Goal: Submit feedback/report problem: Submit feedback/report problem

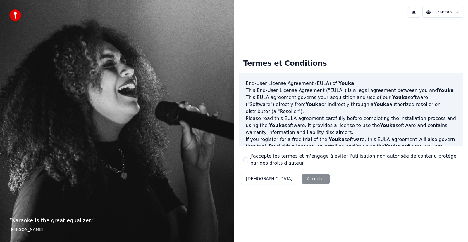
click at [280, 180] on div "Décliner Accepter" at bounding box center [284, 179] width 93 height 15
click at [282, 179] on div "Décliner Accepter" at bounding box center [284, 179] width 93 height 15
click at [244, 159] on button "J'accepte les termes et m'engage à éviter l'utilisation non autorisée de conten…" at bounding box center [245, 159] width 5 height 5
click at [302, 181] on button "Accepter" at bounding box center [315, 179] width 27 height 11
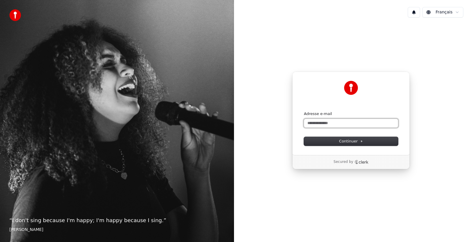
click at [332, 123] on input "Adresse e-mail" at bounding box center [351, 123] width 94 height 9
click at [345, 141] on span "Continuer" at bounding box center [351, 141] width 24 height 5
type input "**********"
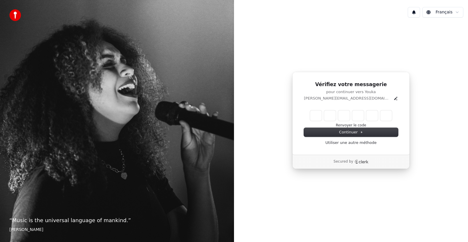
click at [317, 113] on input "Enter verification code" at bounding box center [351, 115] width 82 height 11
type input "******"
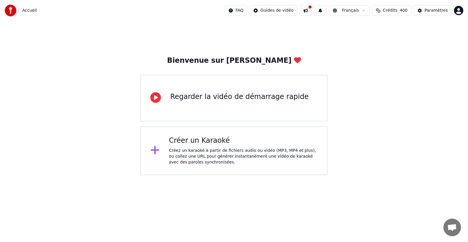
click at [156, 149] on icon at bounding box center [154, 150] width 9 height 11
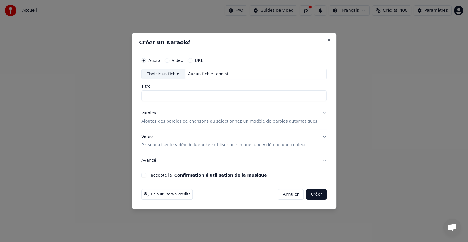
click at [288, 195] on button "Annuler" at bounding box center [291, 194] width 26 height 11
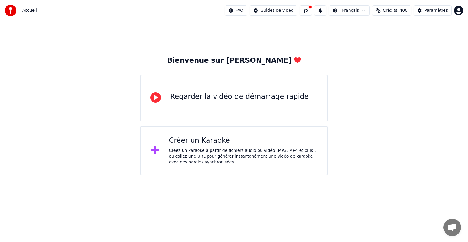
click at [457, 9] on html "Accueil FAQ Guides de vidéo Français Crédits 400 Paramètres Bienvenue sur Youka…" at bounding box center [234, 87] width 468 height 175
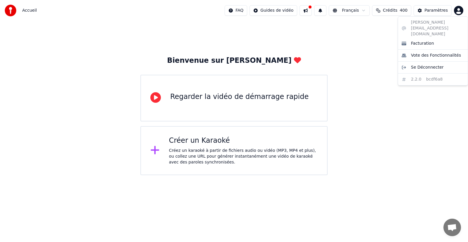
click at [192, 141] on html "Accueil FAQ Guides de vidéo Français Crédits 400 Paramètres Bienvenue sur Youka…" at bounding box center [234, 87] width 468 height 175
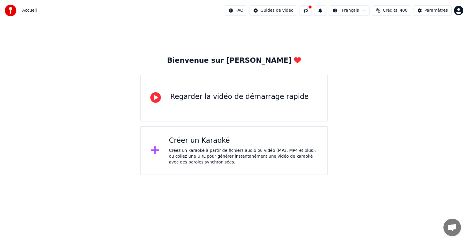
click at [153, 96] on icon at bounding box center [155, 97] width 11 height 11
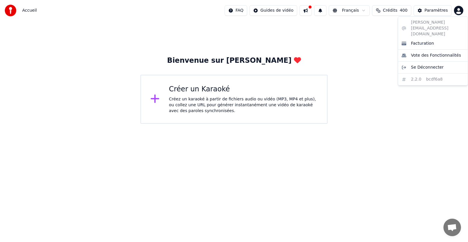
click at [457, 12] on html "Accueil FAQ Guides de vidéo Français Crédits 400 Paramètres Bienvenue sur Youka…" at bounding box center [234, 62] width 468 height 124
click at [456, 12] on html "Accueil FAQ Guides de vidéo Français Crédits 400 Paramètres Bienvenue sur Youka…" at bounding box center [234, 62] width 468 height 124
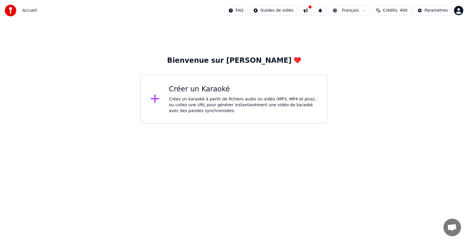
click at [155, 100] on icon at bounding box center [154, 99] width 8 height 8
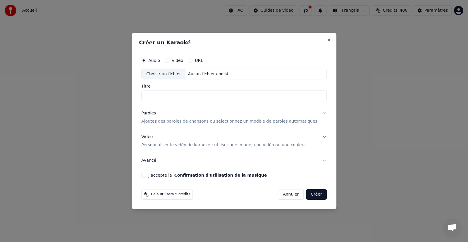
click at [285, 192] on button "Annuler" at bounding box center [291, 194] width 26 height 11
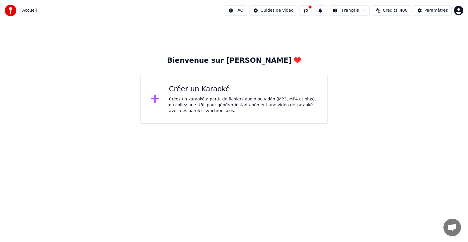
click at [20, 13] on div at bounding box center [12, 11] width 15 height 12
click at [438, 8] on div "Paramètres" at bounding box center [435, 11] width 23 height 6
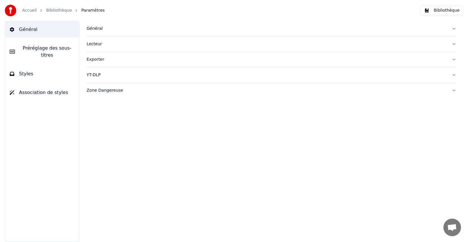
click at [26, 70] on span "Styles" at bounding box center [26, 73] width 14 height 7
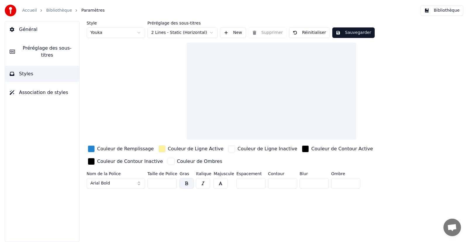
click at [21, 49] on span "Préréglage des sous-titres" at bounding box center [47, 52] width 55 height 14
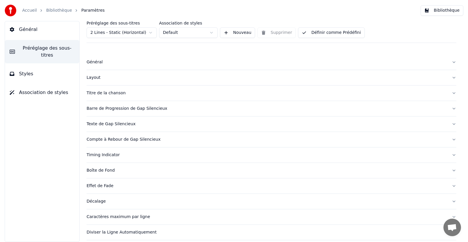
click at [23, 30] on span "Général" at bounding box center [28, 29] width 18 height 7
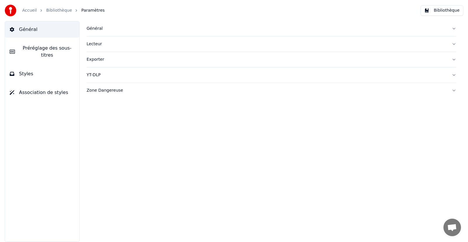
click at [22, 89] on span "Association de styles" at bounding box center [43, 92] width 49 height 7
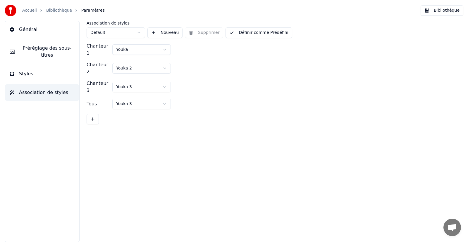
click at [12, 32] on icon at bounding box center [12, 29] width 4 height 5
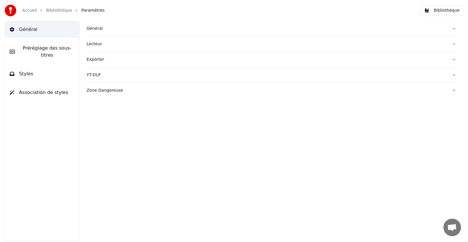
click at [52, 12] on link "Bibliothèque" at bounding box center [59, 11] width 26 height 6
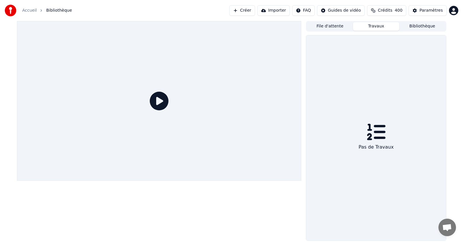
click at [368, 25] on button "Travaux" at bounding box center [376, 26] width 46 height 8
click at [283, 8] on button "Importer" at bounding box center [278, 10] width 32 height 11
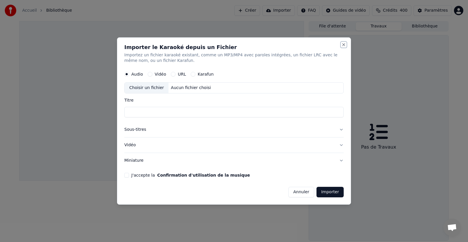
click at [343, 44] on button "Close" at bounding box center [343, 44] width 5 height 5
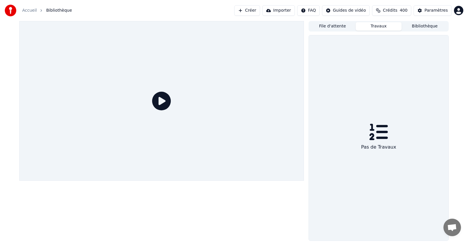
click at [251, 11] on button "Créer" at bounding box center [247, 10] width 26 height 11
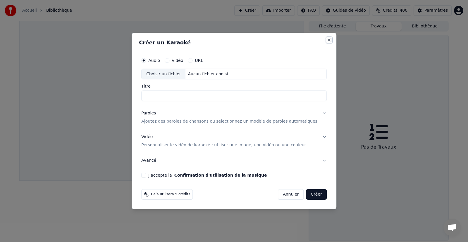
click at [326, 38] on button "Close" at bounding box center [328, 40] width 5 height 5
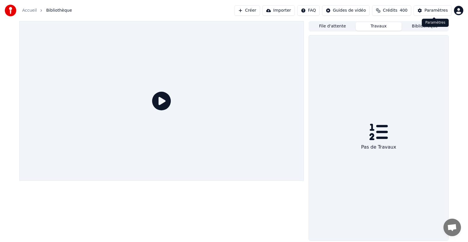
click at [438, 7] on button "Paramètres" at bounding box center [432, 10] width 38 height 11
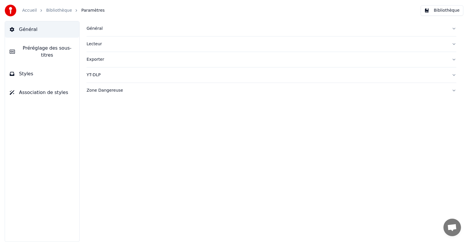
click at [20, 70] on span "Styles" at bounding box center [26, 73] width 14 height 7
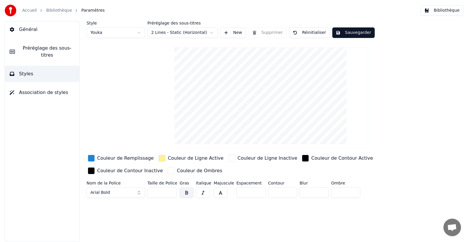
click at [446, 11] on button "Bibliothèque" at bounding box center [441, 10] width 43 height 11
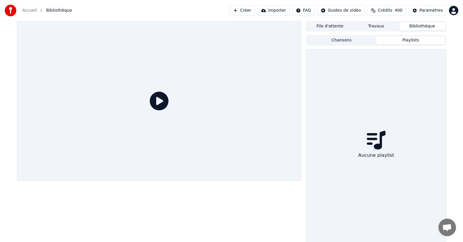
click at [399, 38] on button "Playlists" at bounding box center [410, 40] width 69 height 8
click at [355, 40] on button "Chansons" at bounding box center [341, 40] width 69 height 8
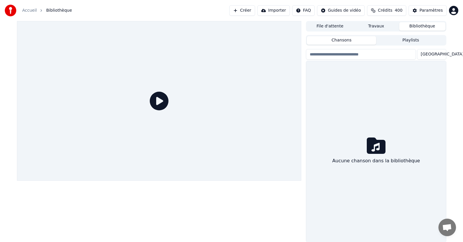
click at [392, 11] on span "Crédits" at bounding box center [385, 11] width 14 height 6
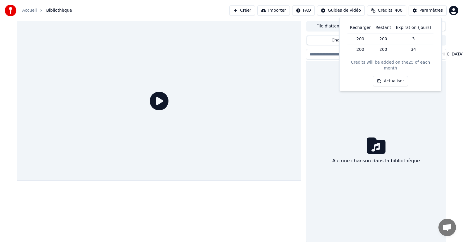
click at [354, 11] on html "Accueil Bibliothèque Créer Importer FAQ Guides de vidéo Crédits 400 Paramètres …" at bounding box center [231, 121] width 463 height 242
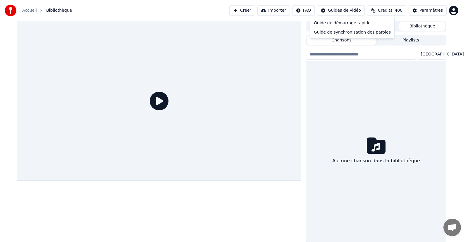
click at [285, 11] on html "Accueil Bibliothèque Créer Importer FAQ Guides de vidéo Crédits 400 Paramètres …" at bounding box center [234, 121] width 468 height 242
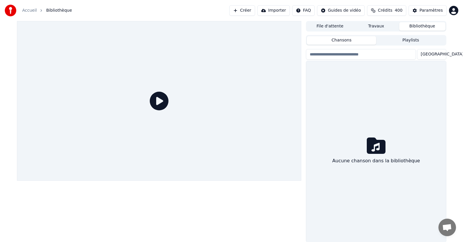
click at [350, 41] on button "Chansons" at bounding box center [341, 40] width 69 height 8
click at [355, 56] on input "search" at bounding box center [361, 54] width 110 height 11
click at [9, 12] on img at bounding box center [11, 11] width 12 height 12
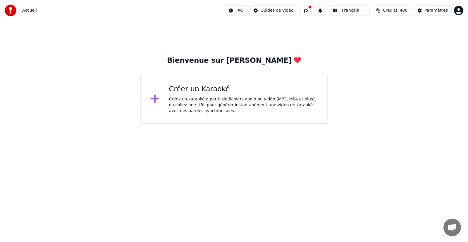
click at [9, 12] on img at bounding box center [11, 11] width 12 height 12
click at [27, 11] on span "Accueil" at bounding box center [29, 11] width 15 height 6
click at [426, 8] on button "Paramètres" at bounding box center [432, 10] width 38 height 11
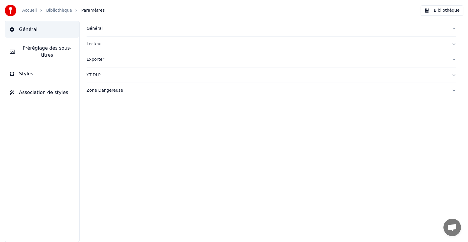
click at [98, 29] on div "Général" at bounding box center [266, 29] width 360 height 6
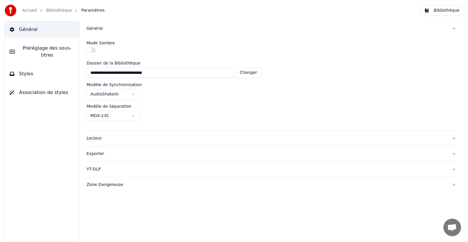
click at [46, 47] on span "Préréglage des sous-titres" at bounding box center [47, 52] width 55 height 14
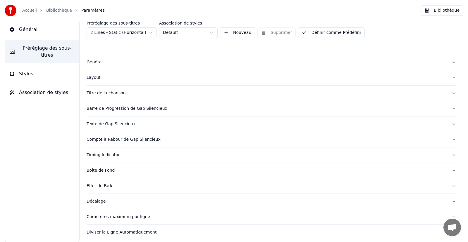
click at [22, 66] on button "Styles" at bounding box center [42, 74] width 74 height 16
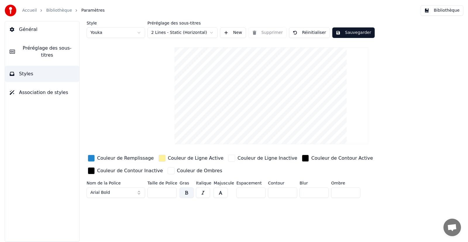
click at [23, 89] on span "Association de styles" at bounding box center [43, 92] width 49 height 7
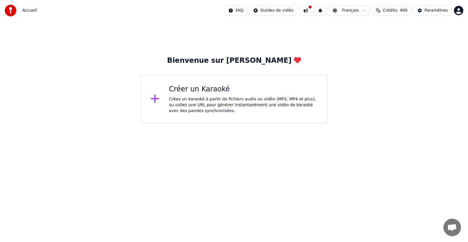
click at [54, 124] on html "Accueil FAQ Guides de vidéo Français Crédits 400 Paramètres Bienvenue sur Youka…" at bounding box center [234, 62] width 468 height 124
click at [247, 9] on html "Accueil FAQ Guides de vidéo Français Crédits 400 Paramètres Bienvenue sur Youka…" at bounding box center [234, 62] width 468 height 124
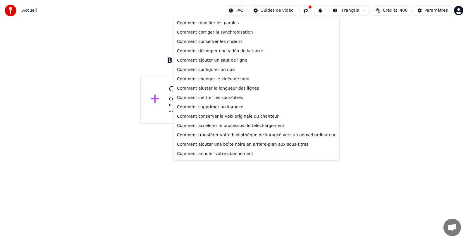
click at [459, 8] on html "Accueil FAQ Guides de vidéo Français Crédits 400 Paramètres Bienvenue sur Youka…" at bounding box center [234, 62] width 468 height 124
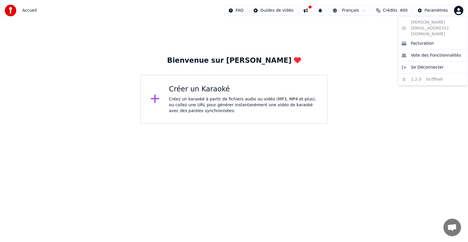
click at [458, 10] on html "Accueil FAQ Guides de vidéo Français Crédits 400 Paramètres Bienvenue sur Youka…" at bounding box center [234, 62] width 468 height 124
click at [414, 41] on span "Facturation" at bounding box center [422, 44] width 23 height 6
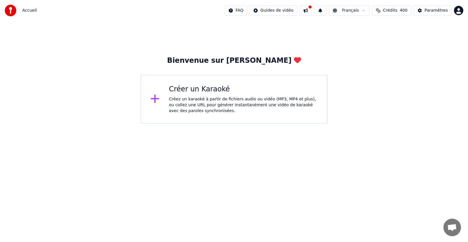
click at [156, 98] on icon at bounding box center [154, 99] width 9 height 11
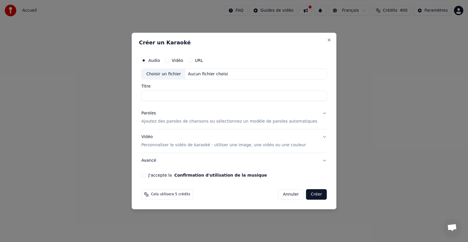
click at [183, 62] on label "Vidéo" at bounding box center [177, 60] width 11 height 4
click at [169, 62] on button "Vidéo" at bounding box center [167, 60] width 5 height 5
click at [307, 194] on button "Créer" at bounding box center [316, 194] width 20 height 11
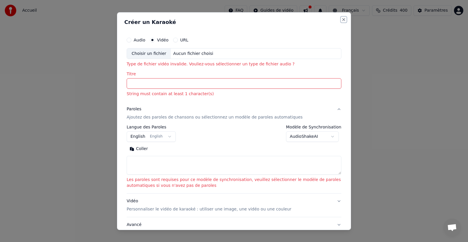
click at [341, 18] on button "Close" at bounding box center [343, 19] width 5 height 5
select select
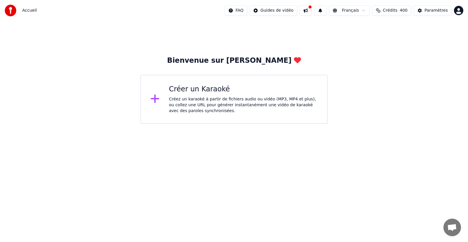
click at [449, 225] on span "Ouvrir le chat" at bounding box center [452, 228] width 10 height 8
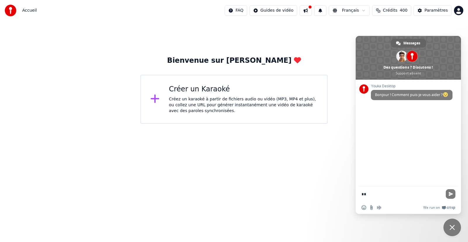
type textarea "*"
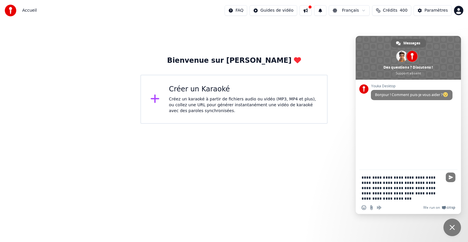
type textarea "**********"
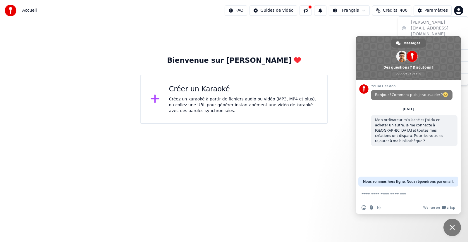
click at [458, 11] on html "Accueil FAQ Guides de vidéo Français Crédits 400 Paramètres Bienvenue sur Youka…" at bounding box center [234, 62] width 468 height 124
click at [312, 9] on html "Accueil FAQ Guides de vidéo Français Crédits 400 Paramètres Bienvenue sur Youka…" at bounding box center [234, 62] width 468 height 124
click at [311, 13] on button at bounding box center [305, 10] width 12 height 11
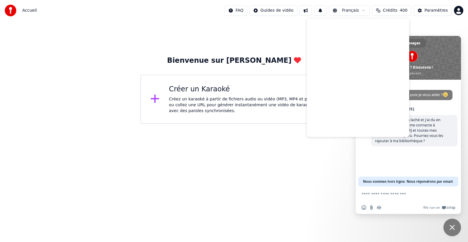
click at [417, 30] on div "Bienvenue sur [PERSON_NAME] un Karaoké Créez un karaoké à partir de fichiers au…" at bounding box center [234, 72] width 468 height 103
